Goal: Task Accomplishment & Management: Manage account settings

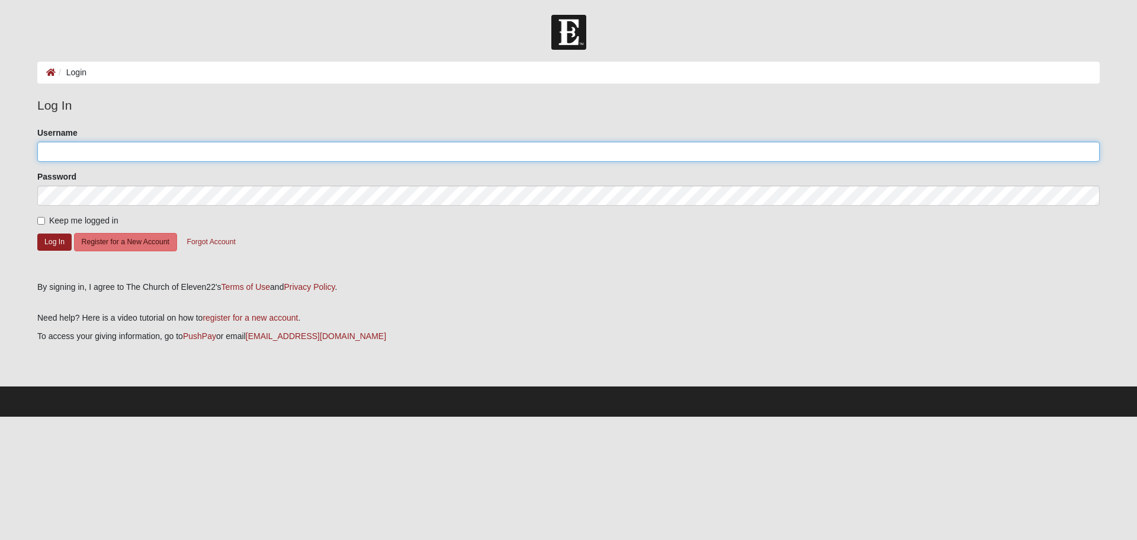
click at [83, 156] on input "Username" at bounding box center [568, 152] width 1063 height 20
type input "jgubics"
click at [47, 242] on button "Log In" at bounding box center [54, 241] width 34 height 17
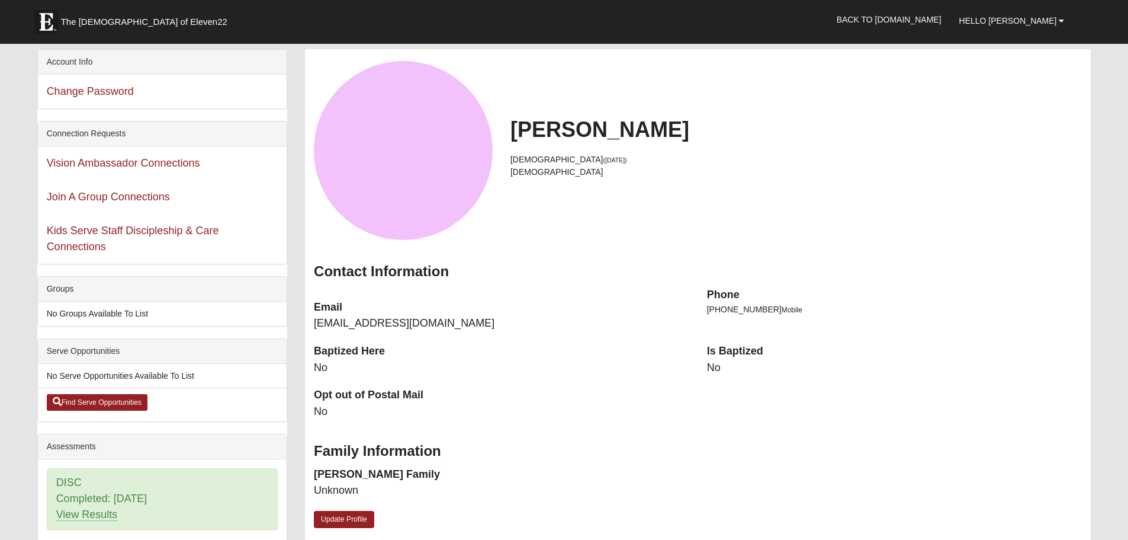
scroll to position [166, 0]
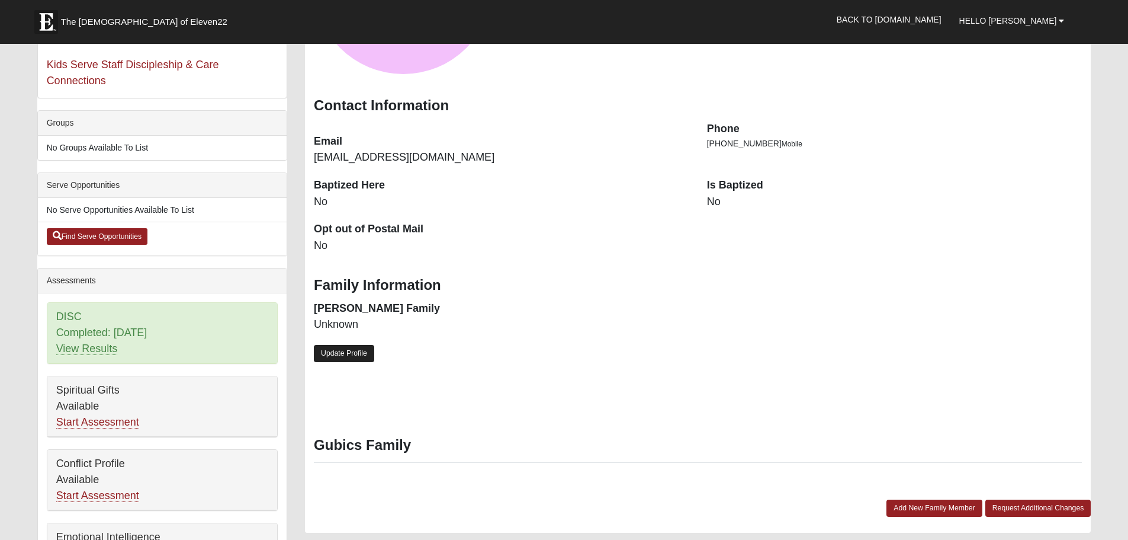
click at [354, 357] on link "Update Profile" at bounding box center [344, 353] width 60 height 17
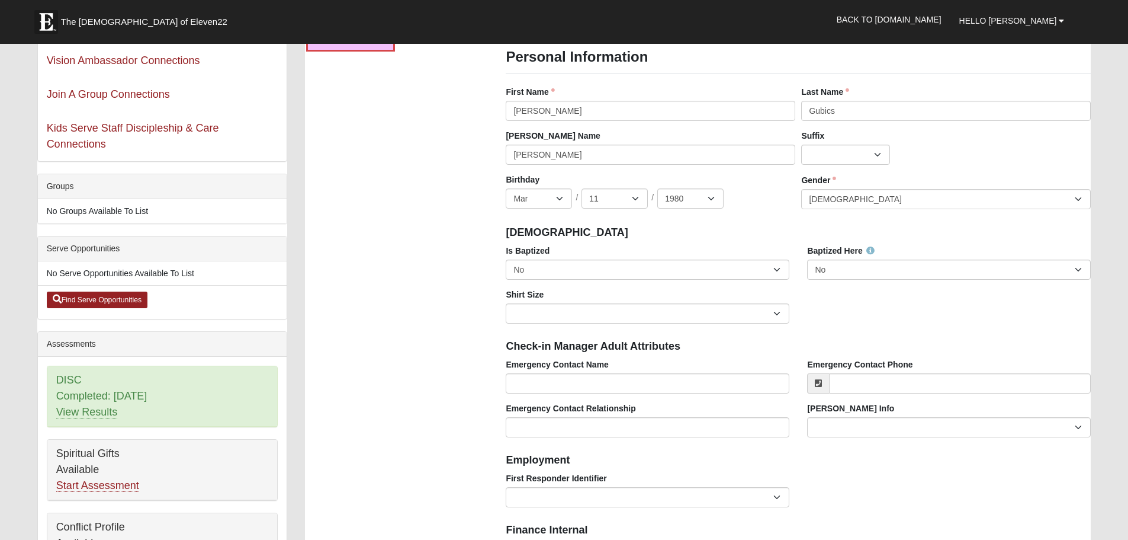
scroll to position [110, 0]
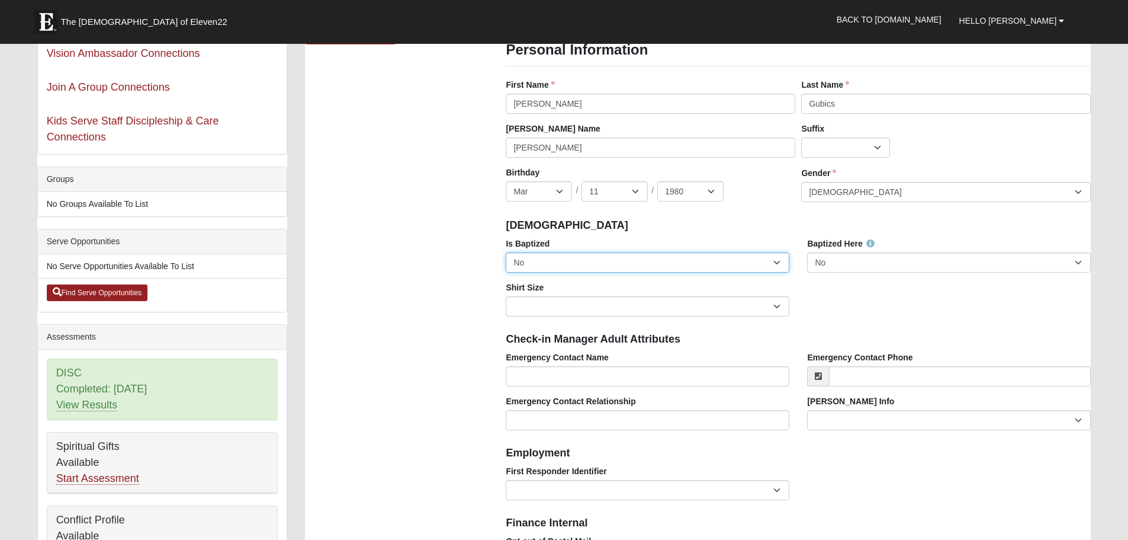
click at [663, 258] on select "No Yes" at bounding box center [648, 262] width 284 height 20
select select "True"
click at [506, 252] on select "No Yes" at bounding box center [648, 262] width 284 height 20
click at [567, 303] on select "Adult Small Adult Medium Adult Large Adult XL Adult XXL Adult 3XL Adult 4XL You…" at bounding box center [648, 306] width 284 height 20
select select "Adult XL"
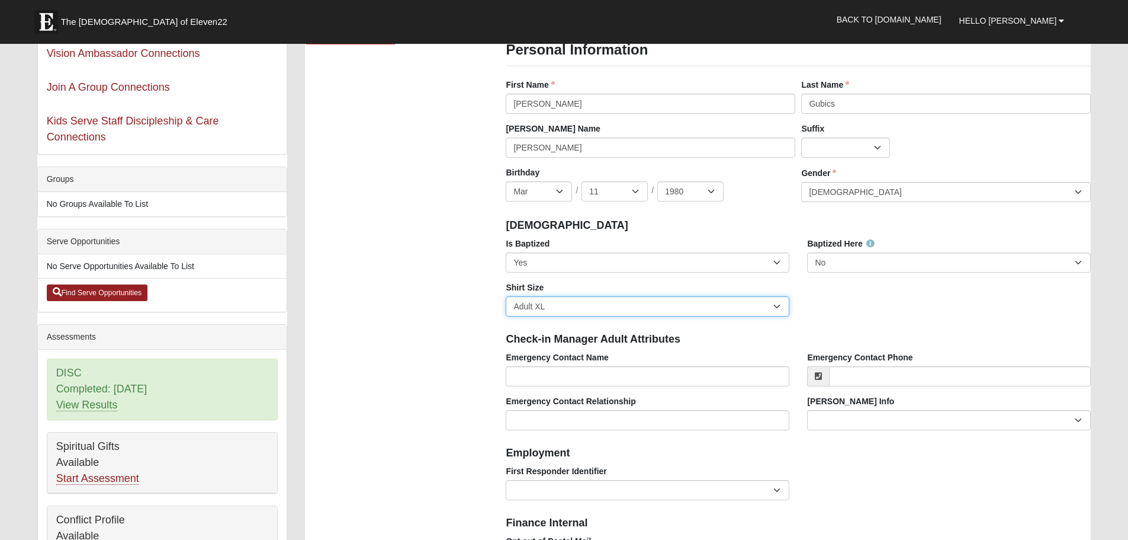
click at [506, 296] on select "Adult Small Adult Medium Adult Large Adult XL Adult XXL Adult 3XL Adult 4XL You…" at bounding box center [648, 306] width 284 height 20
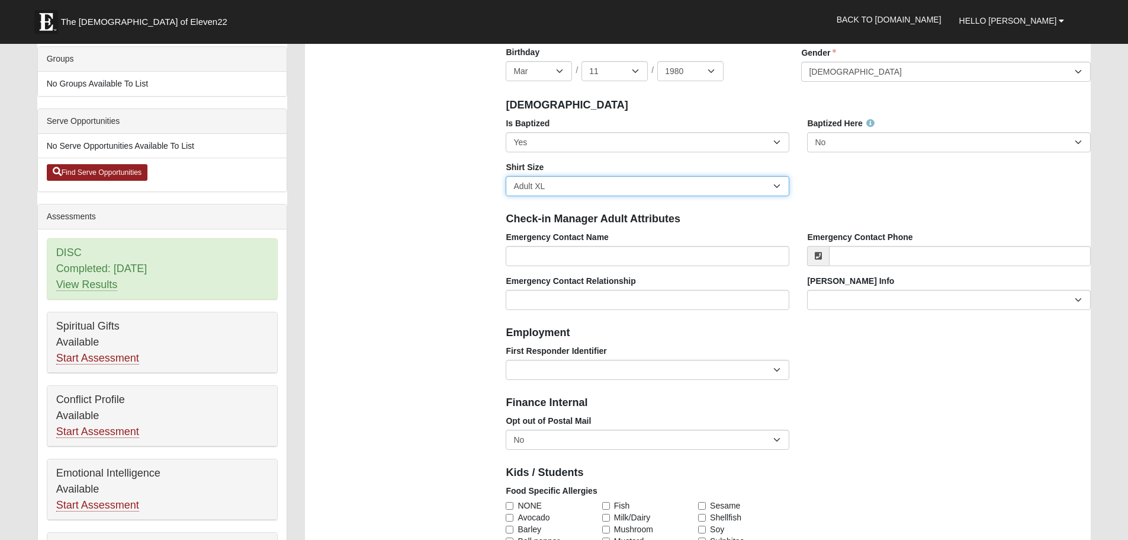
scroll to position [230, 0]
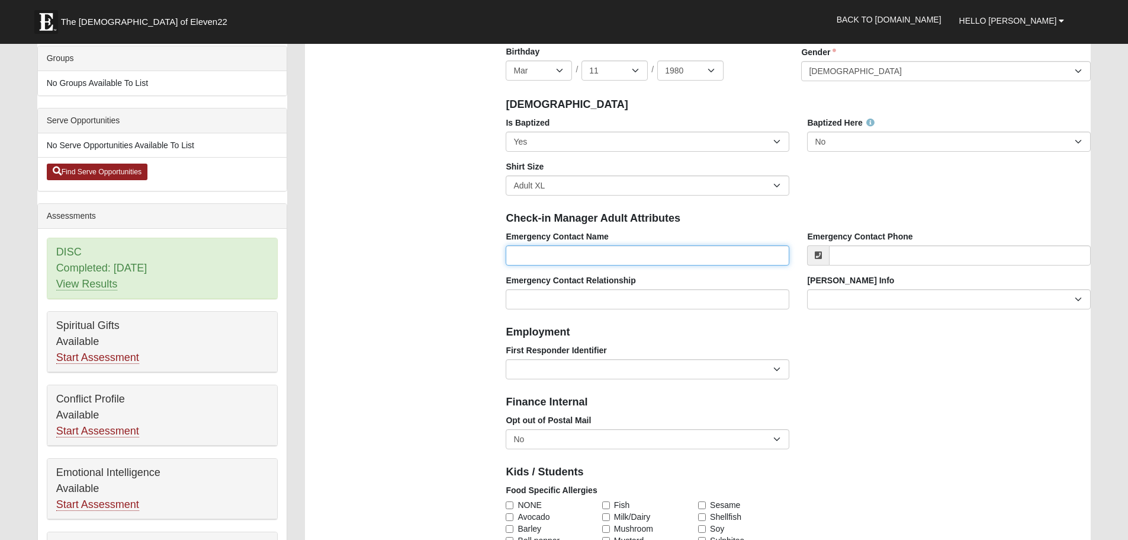
click at [563, 253] on input "Emergency Contact Name" at bounding box center [648, 255] width 284 height 20
type input "Sandra Gubics"
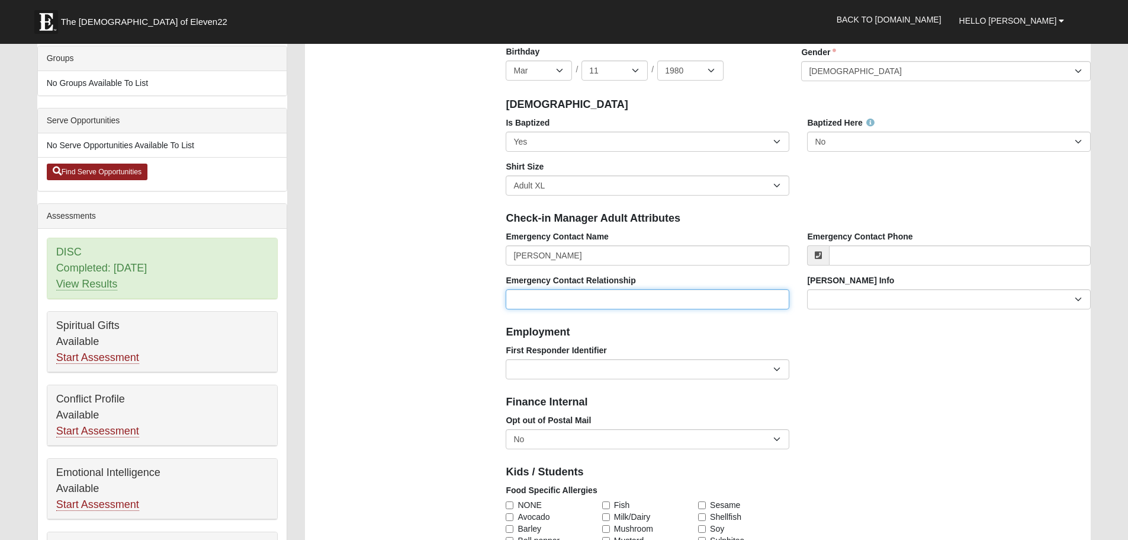
click at [591, 301] on input "Emergency Contact Relationship" at bounding box center [648, 299] width 284 height 20
type input "Wife"
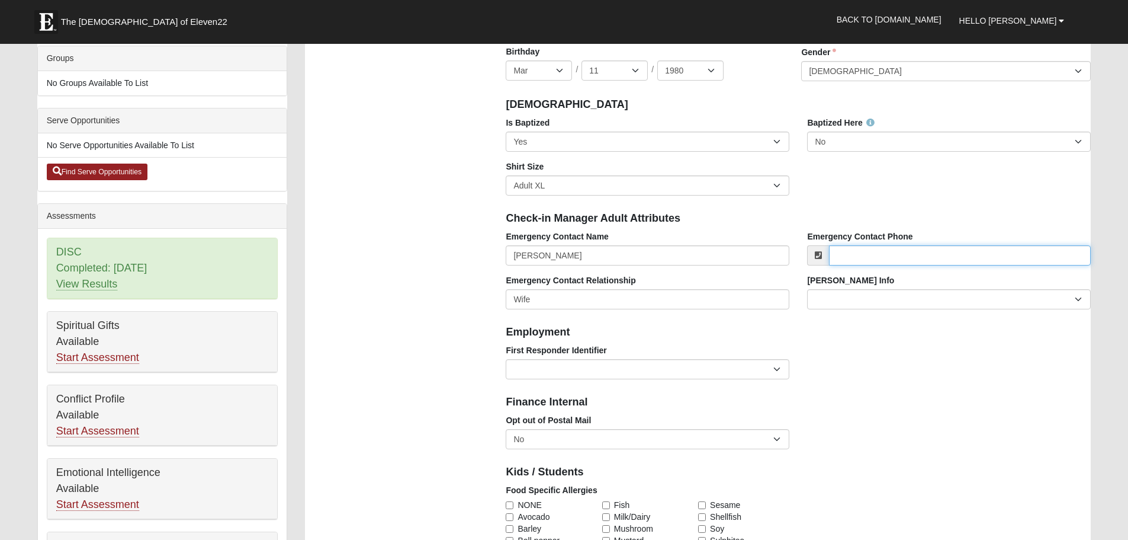
click at [934, 255] on input "Emergency Contact Phone" at bounding box center [960, 255] width 262 height 20
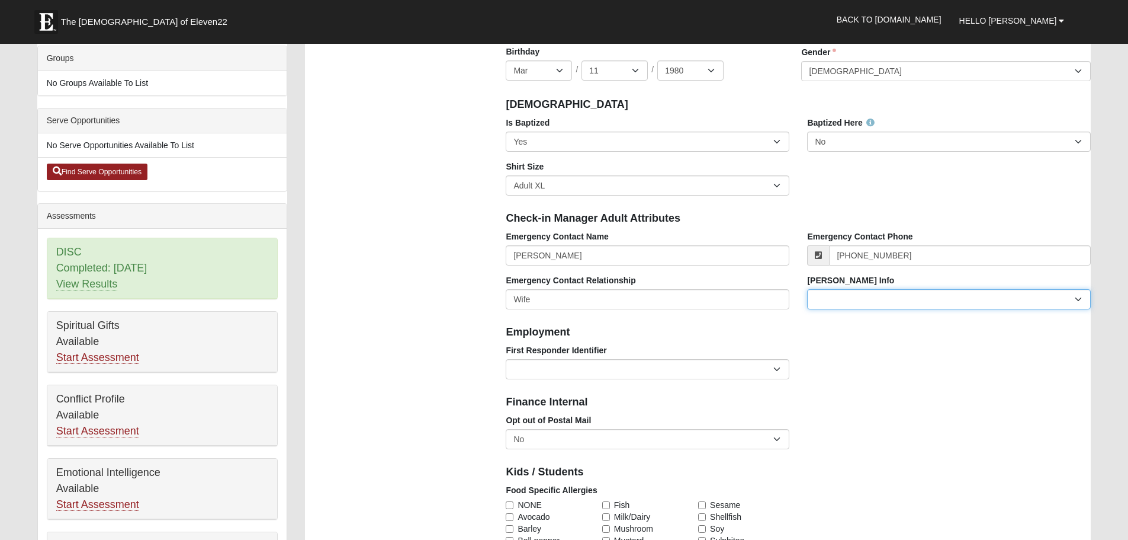
type input "(352) 262-0539"
click at [899, 301] on select "Current Foster Child Current Foster Parent Former Foster Child Former Foster Pa…" at bounding box center [949, 299] width 284 height 20
click at [876, 437] on div "Opt out of Postal Mail No Yes" at bounding box center [798, 436] width 603 height 44
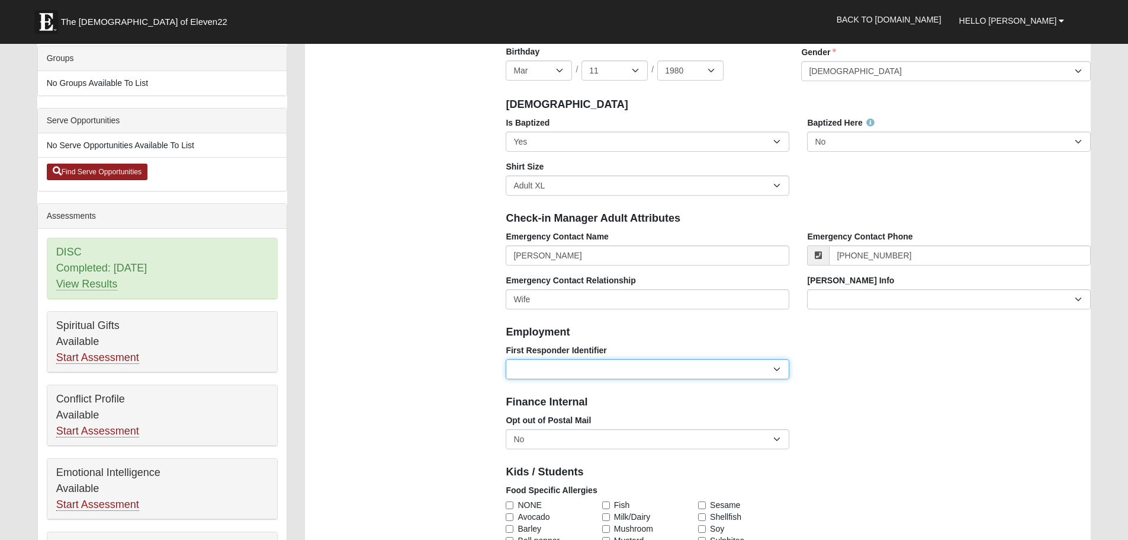
click at [778, 367] on select "EMT | Paramedic | Medical Firefighter | Fire Department Police Officer | Sherif…" at bounding box center [648, 369] width 284 height 20
click at [941, 406] on h4 "Finance Internal" at bounding box center [798, 402] width 585 height 13
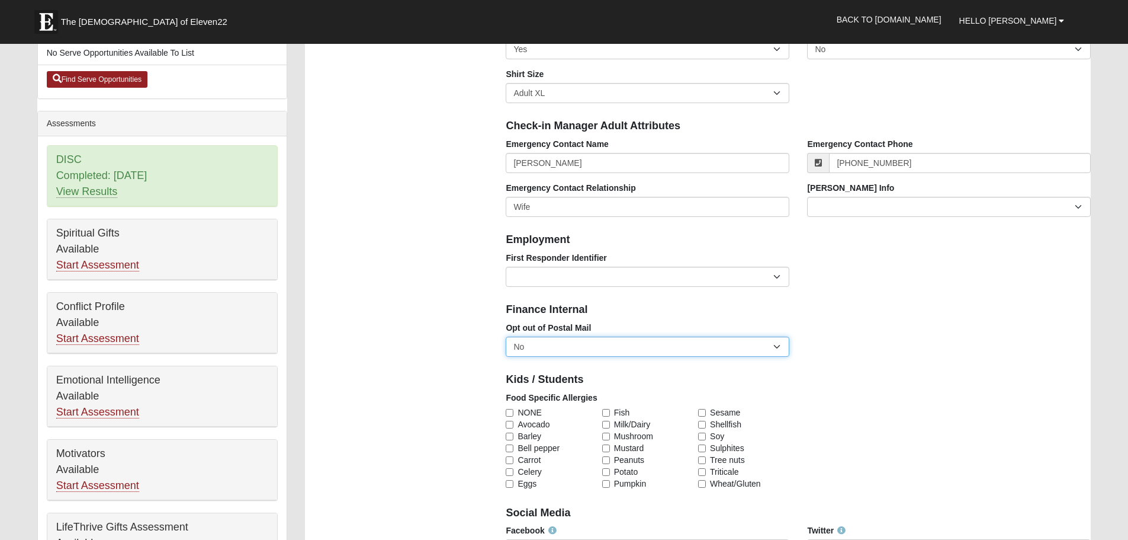
click at [779, 347] on select "No Yes" at bounding box center [648, 346] width 284 height 20
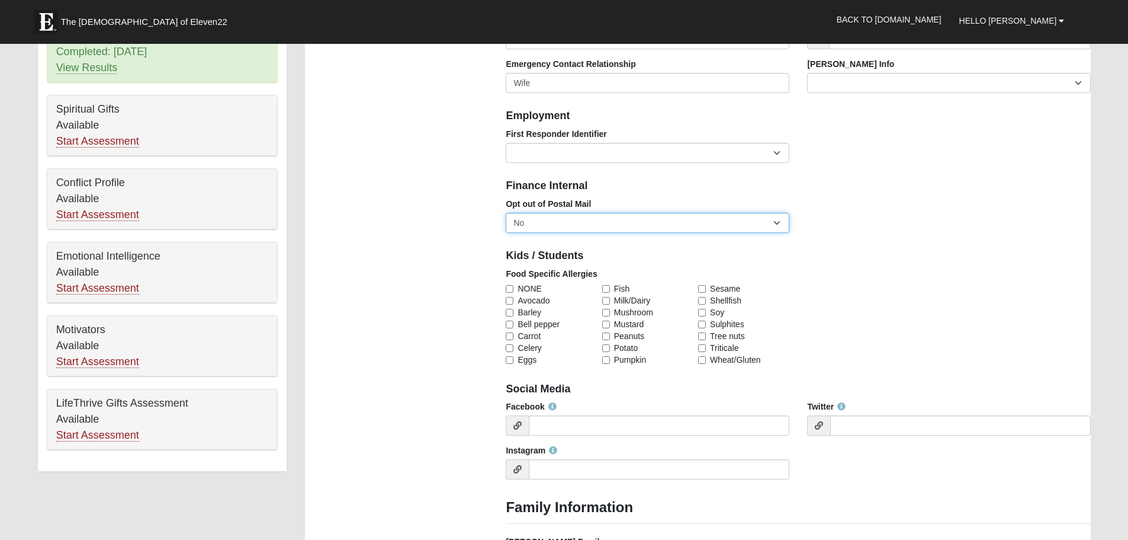
scroll to position [556, 0]
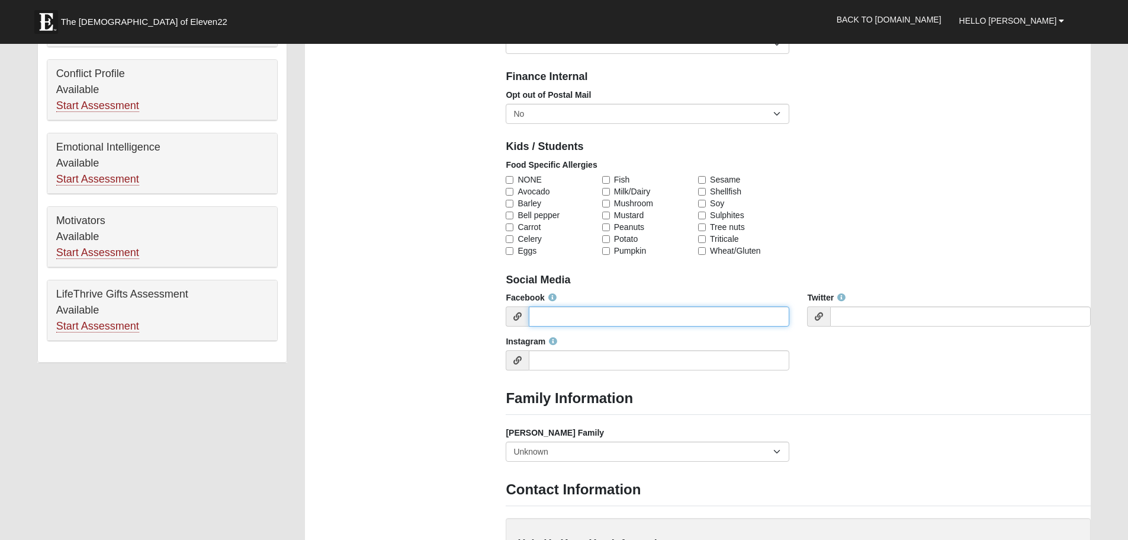
click at [620, 318] on input "Facebook" at bounding box center [659, 316] width 261 height 20
click at [829, 371] on div "Facebook Twitter Instagram" at bounding box center [798, 335] width 603 height 88
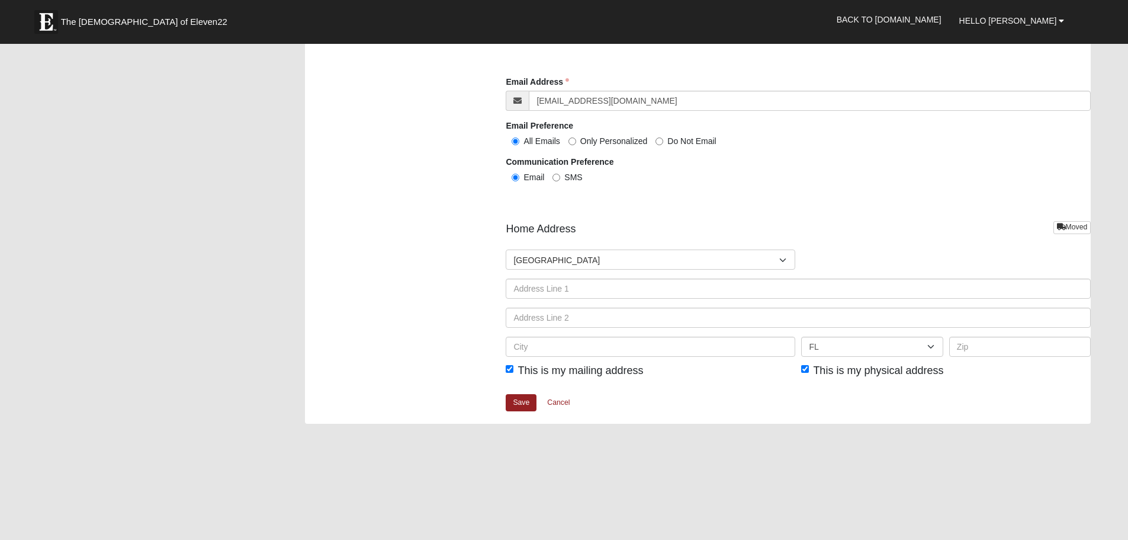
scroll to position [1216, 0]
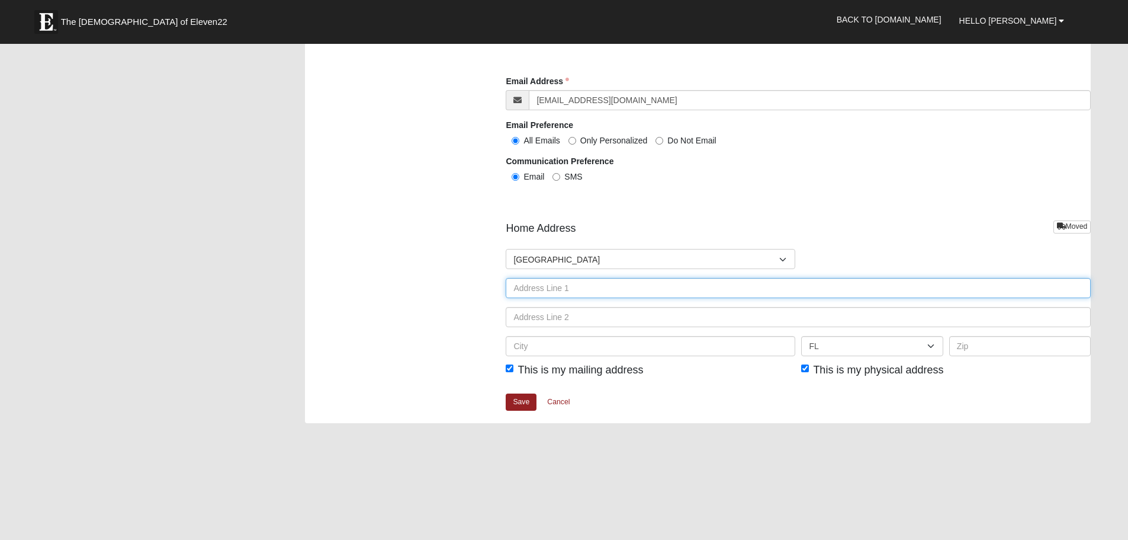
click at [570, 291] on input "text" at bounding box center [798, 288] width 585 height 20
type input "611 SW Jasmine Ave"
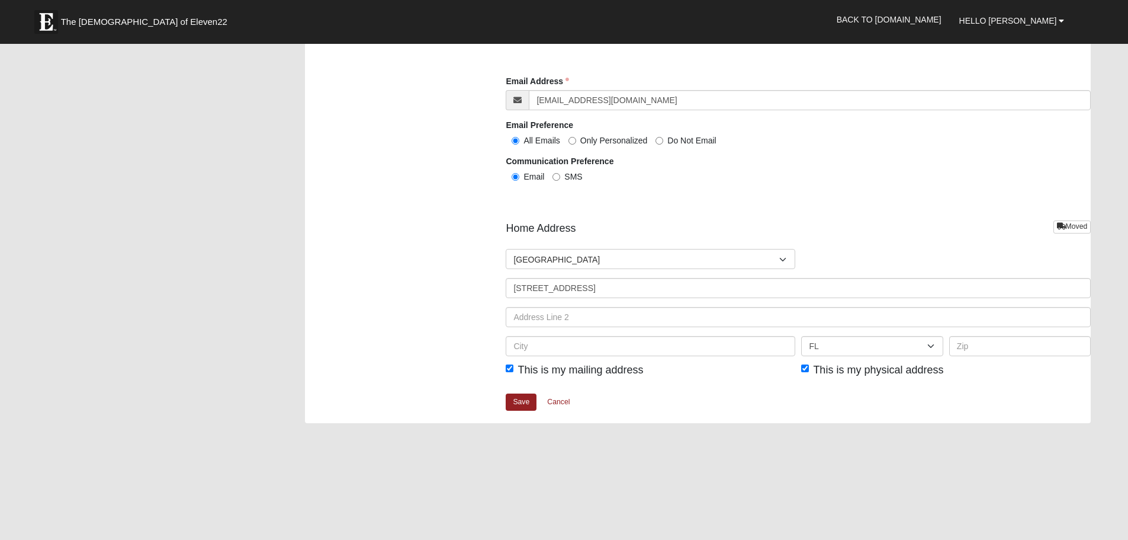
type input "Keystone Heights"
type input "32656"
click at [519, 402] on link "Save" at bounding box center [521, 401] width 31 height 17
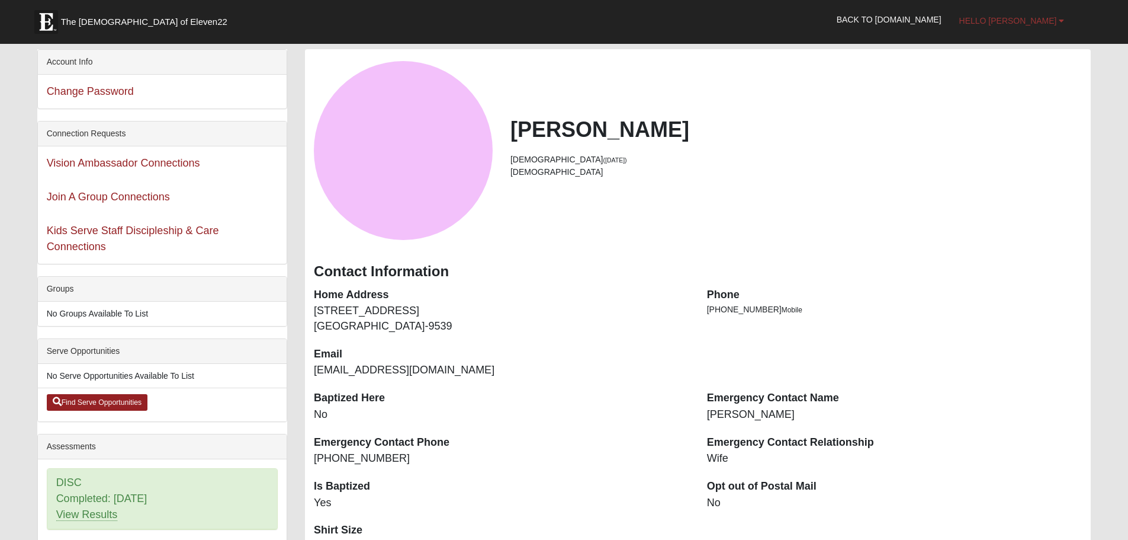
click at [1050, 17] on span "Hello [PERSON_NAME]" at bounding box center [1009, 20] width 98 height 9
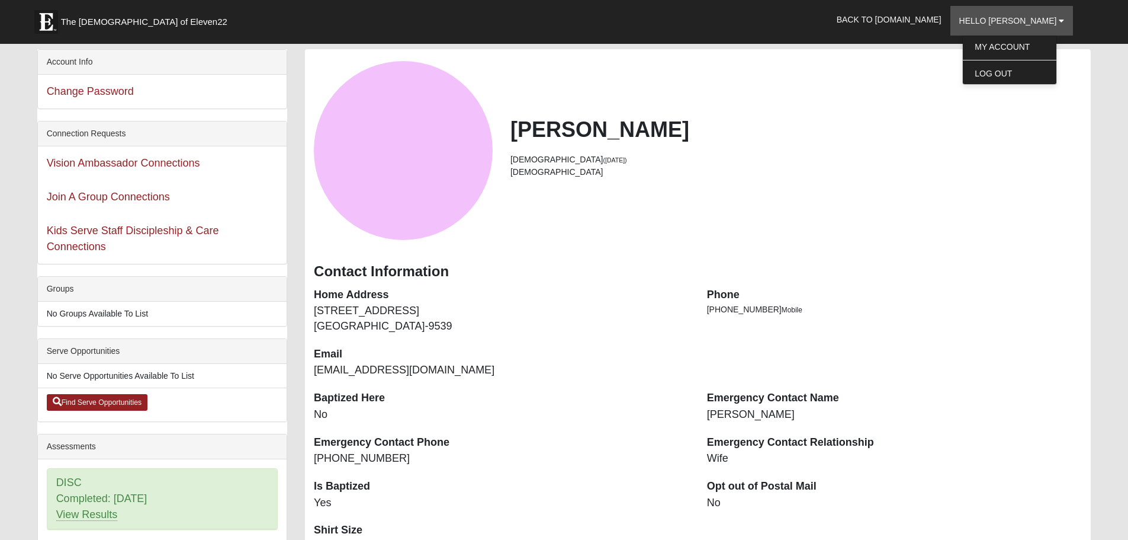
click at [840, 168] on li "[DEMOGRAPHIC_DATA]" at bounding box center [797, 172] width 572 height 12
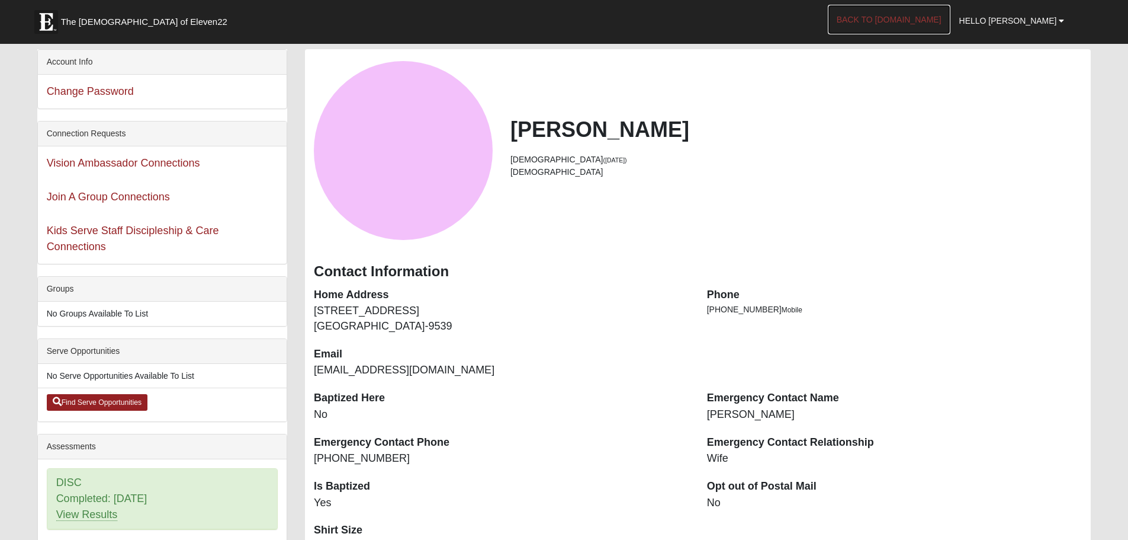
click at [930, 22] on link "Back to [DOMAIN_NAME]" at bounding box center [889, 20] width 123 height 30
